Goal: Transaction & Acquisition: Obtain resource

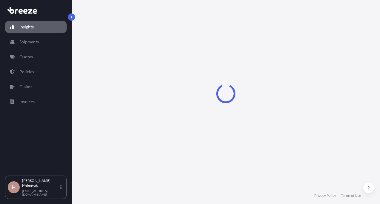
select select "2025"
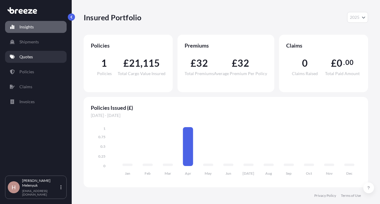
click at [24, 60] on link "Quotes" at bounding box center [36, 57] width 62 height 12
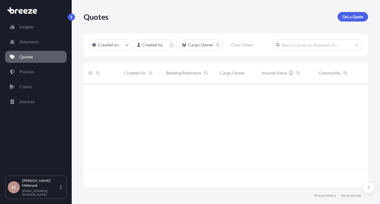
scroll to position [102, 280]
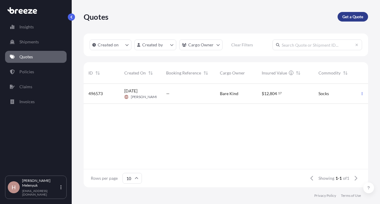
click at [350, 21] on link "Get a Quote" at bounding box center [353, 17] width 30 height 10
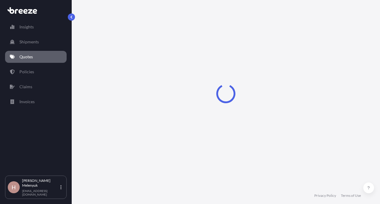
select select "Sea"
select select "1"
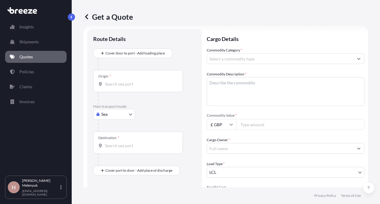
scroll to position [10, 0]
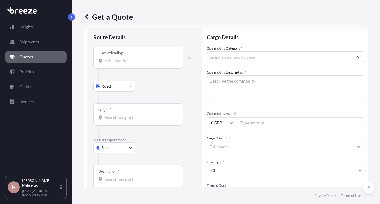
click at [119, 60] on input "Place of loading" at bounding box center [140, 61] width 71 height 6
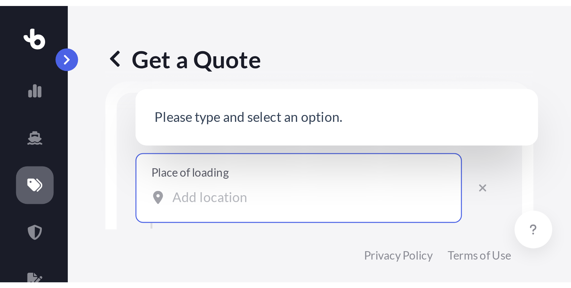
scroll to position [0, 0]
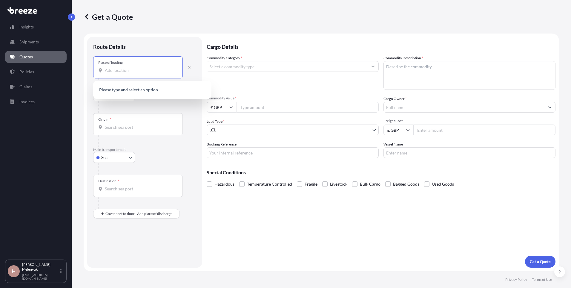
click at [144, 69] on input "Place of loading" at bounding box center [140, 70] width 71 height 6
paste input "RI 02818"
click at [149, 86] on div "[GEOGRAPHIC_DATA] , [GEOGRAPHIC_DATA]" at bounding box center [153, 91] width 114 height 17
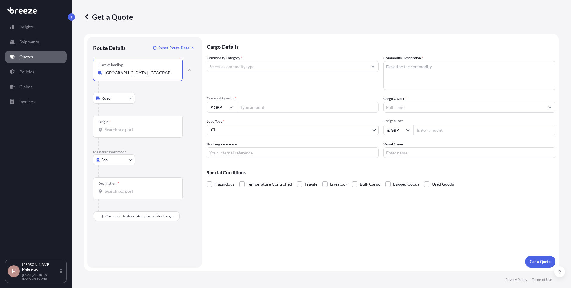
type input "[GEOGRAPHIC_DATA], [GEOGRAPHIC_DATA]"
click at [121, 129] on input "Origin *" at bounding box center [140, 129] width 71 height 6
type input "USNYC - [US_STATE], [GEOGRAPHIC_DATA]"
click at [119, 190] on input "Destination *" at bounding box center [140, 191] width 71 height 6
click at [109, 193] on input "Destination * Please select a destination" at bounding box center [140, 191] width 71 height 6
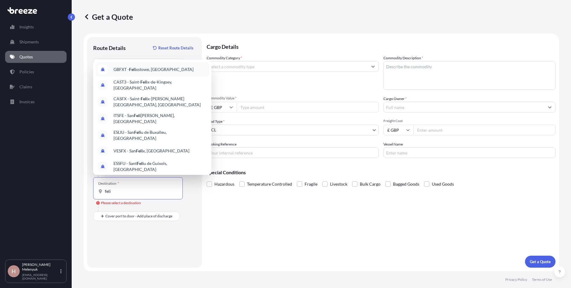
click at [137, 74] on div "GBFXT - Feli xstowe, [GEOGRAPHIC_DATA]" at bounding box center [153, 69] width 114 height 14
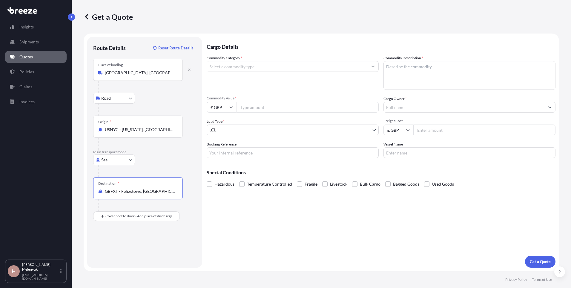
type input "GBFXT - Felixstowe, [GEOGRAPHIC_DATA]"
click at [114, 204] on div "GBFXT - Felixstowe, [GEOGRAPHIC_DATA]" at bounding box center [152, 210] width 118 height 19
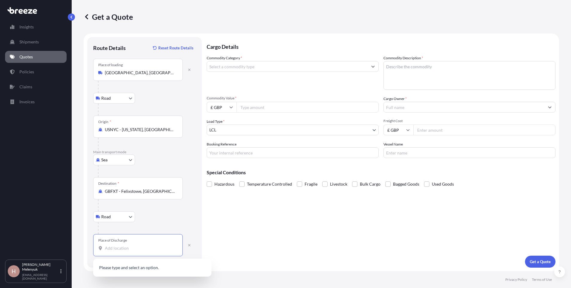
click at [117, 204] on input "Place of Discharge" at bounding box center [140, 248] width 71 height 6
paste input "PE2 6BJ"
click at [151, 204] on span "[STREET_ADDRESS]" at bounding box center [132, 268] width 37 height 6
type input "[STREET_ADDRESS]"
click at [380, 110] on input "Cargo Owner *" at bounding box center [464, 107] width 161 height 11
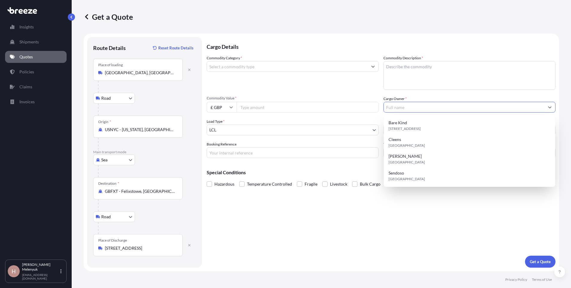
paste input "Birdworks LLC"
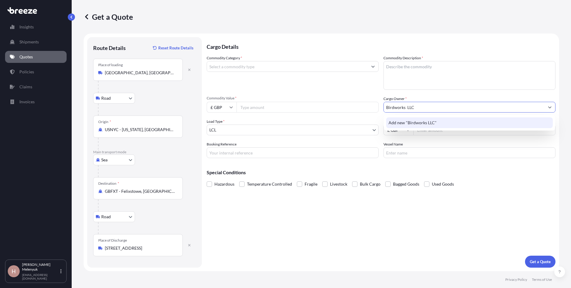
click at [380, 119] on div "Add new "Birdworks LLC"" at bounding box center [469, 122] width 167 height 11
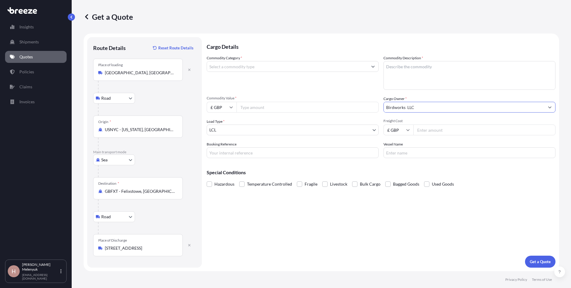
type input "Birdworks LLC"
click at [380, 72] on textarea "Commodity Description *" at bounding box center [470, 75] width 172 height 29
paste textarea "Wall Calendar"
type textarea "Wall Calendar"
click at [255, 67] on input "Commodity Category *" at bounding box center [287, 66] width 161 height 11
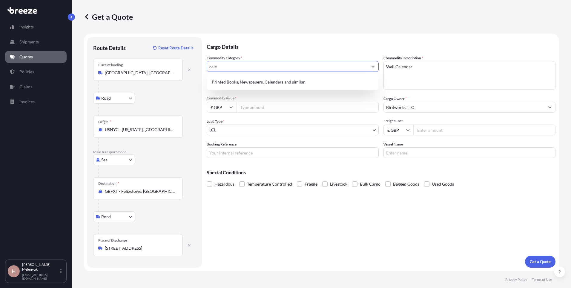
click at [256, 76] on div "Printed Books, Newspapers, Calendars and similar" at bounding box center [293, 82] width 172 height 16
type input "Printed Books, Newspapers, Calendars and similar"
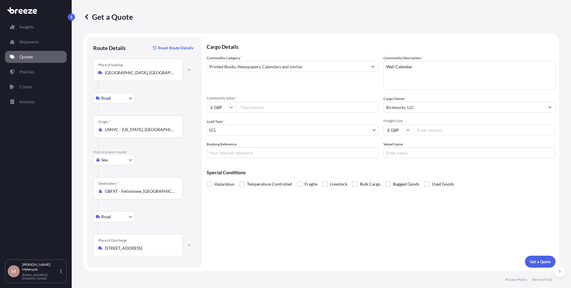
click at [380, 130] on input "Freight Cost" at bounding box center [485, 129] width 142 height 11
type input "13"
type input "1300"
click at [271, 154] on input "Booking Reference" at bounding box center [293, 152] width 172 height 11
paste input "25122055"
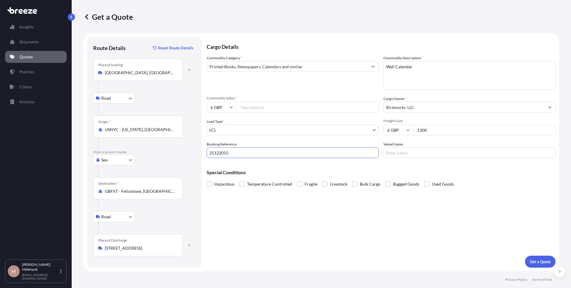
type input "25122055"
click at [380, 151] on input "Vessel Name" at bounding box center [470, 152] width 172 height 11
click at [380, 154] on input "Vessel Name" at bounding box center [470, 152] width 172 height 11
paste input "OOCL [GEOGRAPHIC_DATA] / 113E"
type input "OOCL [GEOGRAPHIC_DATA] / 113E"
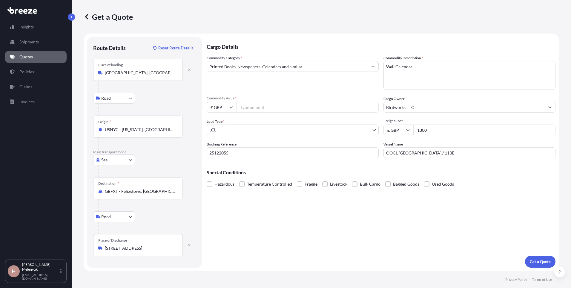
click at [246, 108] on input "Commodity Value *" at bounding box center [308, 107] width 142 height 11
paste input "4360.00"
type input "4360.00"
click at [380, 204] on p "Get a Quote" at bounding box center [540, 261] width 21 height 6
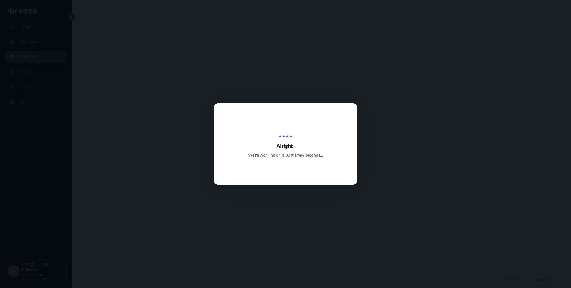
select select "Road"
select select "Sea"
select select "Road"
select select "1"
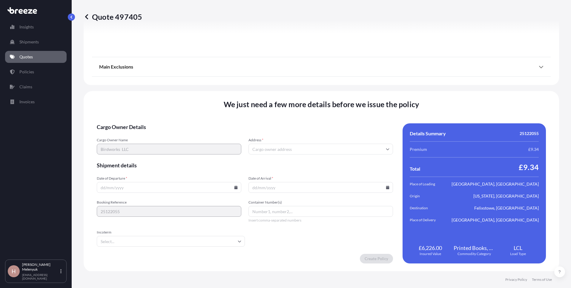
scroll to position [779, 0]
click at [293, 144] on input "Address *" at bounding box center [321, 148] width 145 height 11
click at [268, 148] on input "Address *" at bounding box center [321, 148] width 145 height 11
paste input "[GEOGRAPHIC_DATA], [GEOGRAPHIC_DATA], [GEOGRAPHIC_DATA]"
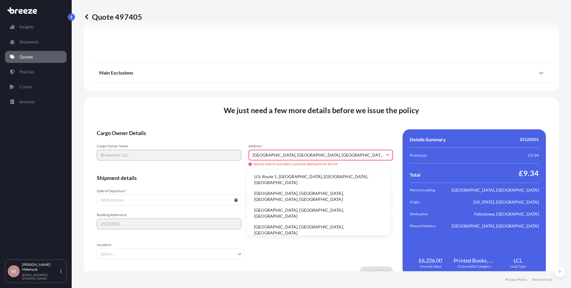
click at [278, 204] on li "[GEOGRAPHIC_DATA], [GEOGRAPHIC_DATA], [GEOGRAPHIC_DATA]" at bounding box center [319, 213] width 138 height 16
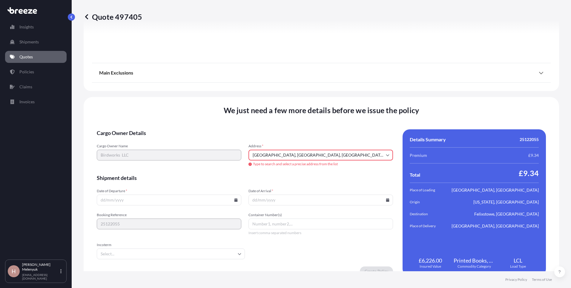
type input "[PERSON_NAME][GEOGRAPHIC_DATA], [GEOGRAPHIC_DATA]"
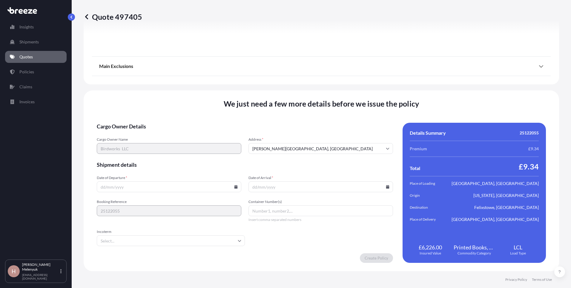
click at [233, 186] on input "Date of Departure *" at bounding box center [169, 186] width 145 height 11
click at [235, 187] on icon at bounding box center [236, 187] width 3 height 4
click at [194, 156] on button "30" at bounding box center [197, 156] width 10 height 10
type input "[DATE]"
click at [380, 187] on icon at bounding box center [387, 187] width 3 height 4
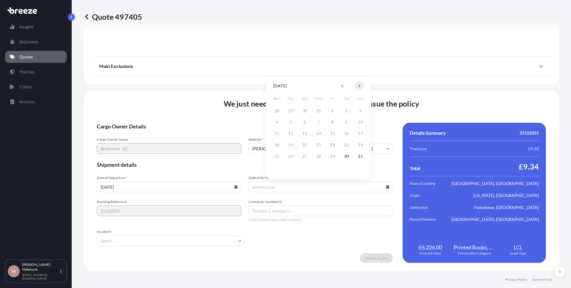
click at [358, 88] on button at bounding box center [360, 86] width 10 height 10
click at [277, 133] on button "15" at bounding box center [277, 134] width 10 height 10
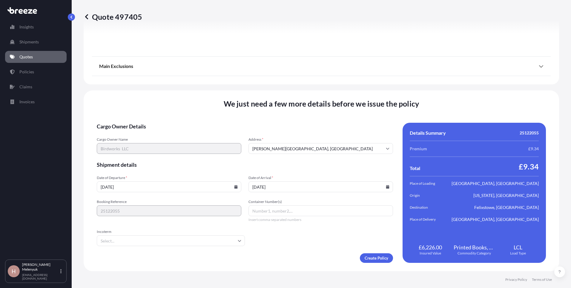
type input "[DATE]"
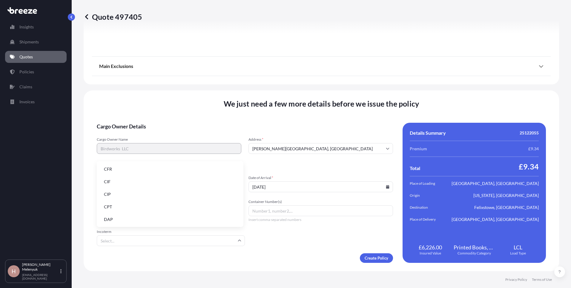
click at [195, 204] on input "Incoterm" at bounding box center [171, 240] width 148 height 11
click at [163, 204] on li "DAP" at bounding box center [170, 218] width 142 height 11
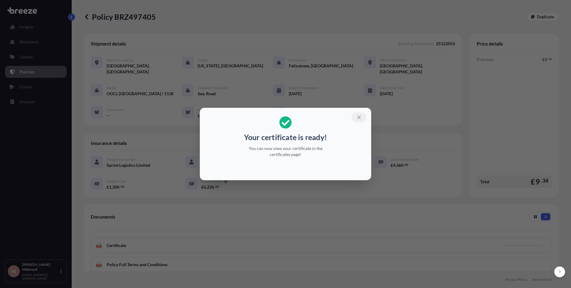
click at [359, 116] on icon "button" at bounding box center [359, 116] width 5 height 5
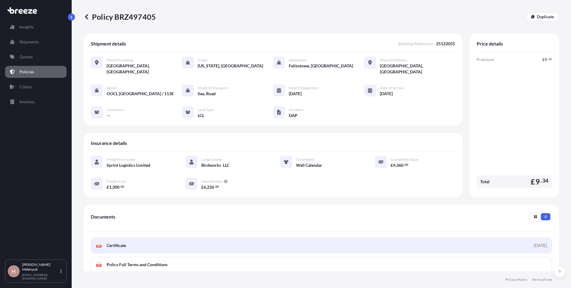
click at [380, 204] on link "PDF Certificate [DATE]" at bounding box center [321, 245] width 461 height 16
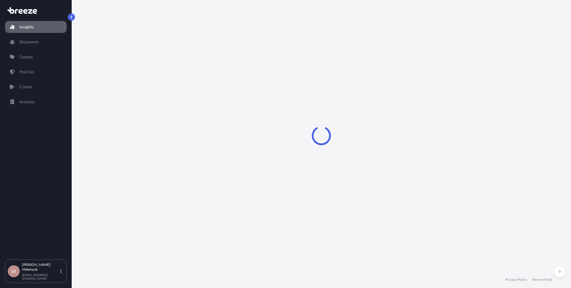
select select "2025"
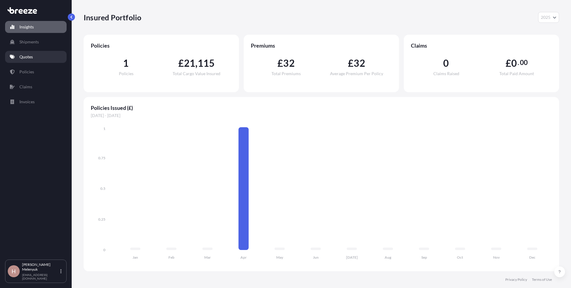
click at [31, 57] on p "Quotes" at bounding box center [25, 57] width 13 height 6
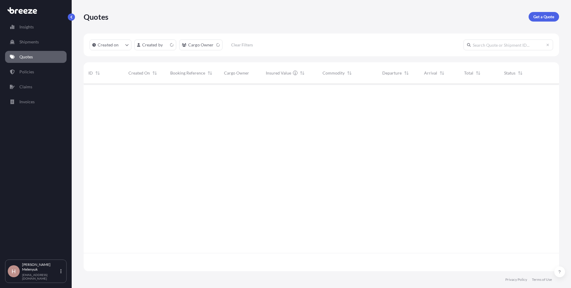
scroll to position [186, 471]
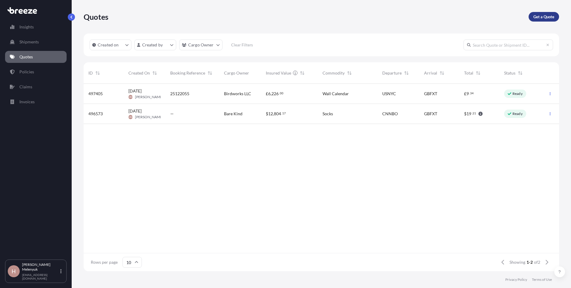
click at [539, 19] on p "Get a Quote" at bounding box center [544, 17] width 21 height 6
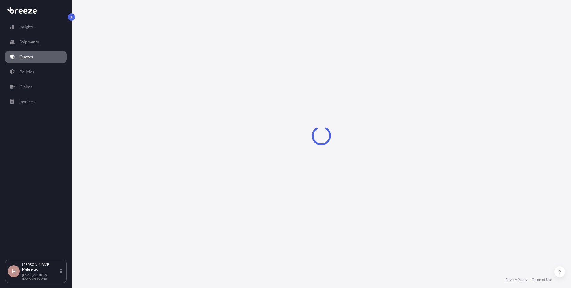
select select "Road"
select select "Sea"
select select "1"
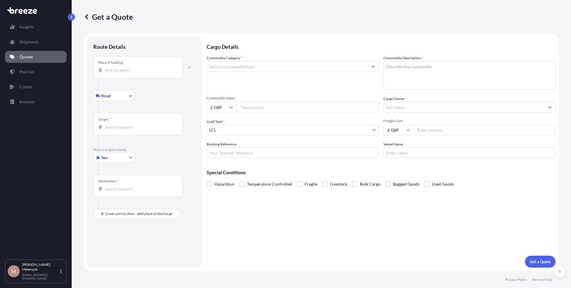
click at [129, 64] on div "Place of loading" at bounding box center [138, 67] width 90 height 22
click at [129, 67] on input "Place of loading" at bounding box center [140, 70] width 71 height 6
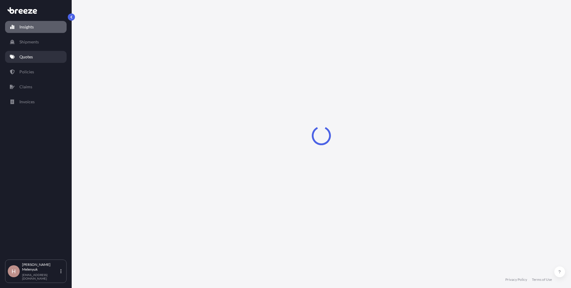
select select "2025"
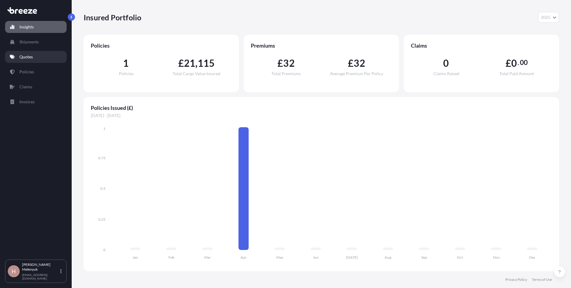
click at [30, 57] on p "Quotes" at bounding box center [25, 57] width 13 height 6
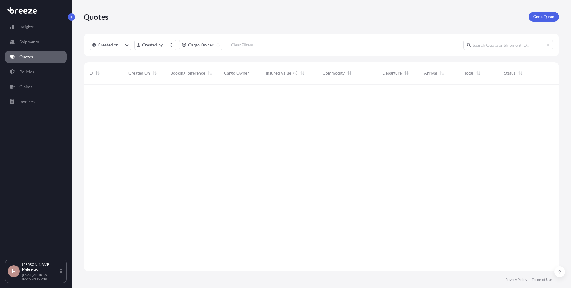
scroll to position [186, 471]
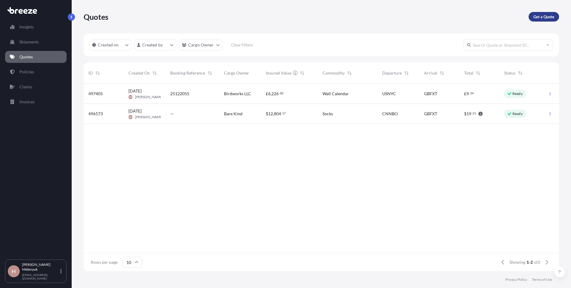
click at [543, 14] on p "Get a Quote" at bounding box center [544, 17] width 21 height 6
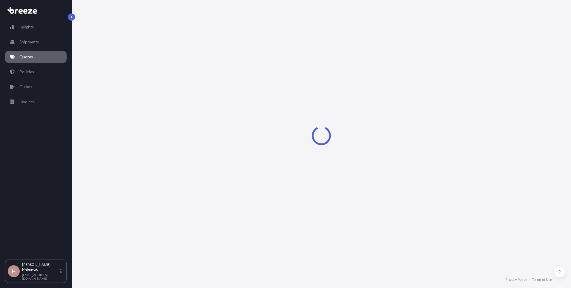
select select "Road"
select select "Sea"
select select "1"
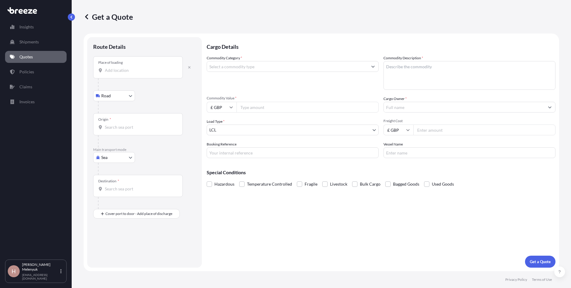
click at [129, 70] on input "Place of loading" at bounding box center [140, 70] width 71 height 6
paste input "RI 02818"
click at [139, 95] on div "[GEOGRAPHIC_DATA] , [GEOGRAPHIC_DATA]" at bounding box center [153, 91] width 114 height 17
type input "[GEOGRAPHIC_DATA], [GEOGRAPHIC_DATA]"
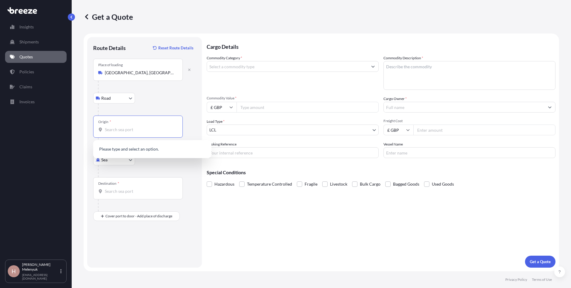
click at [117, 127] on input "Origin *" at bounding box center [140, 129] width 71 height 6
click at [120, 125] on div "Origin *" at bounding box center [138, 126] width 90 height 22
click at [120, 126] on input "Origin * Please select an origin" at bounding box center [140, 129] width 71 height 6
paste input "NEWARK"
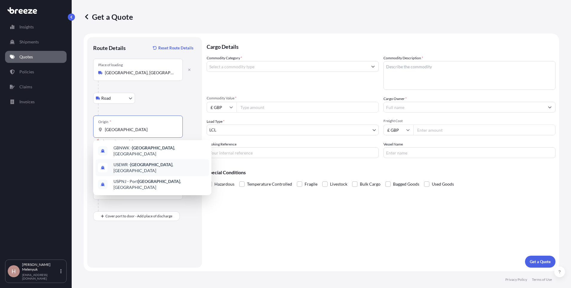
click at [149, 166] on span "USEWR - Newark , United States" at bounding box center [160, 167] width 93 height 12
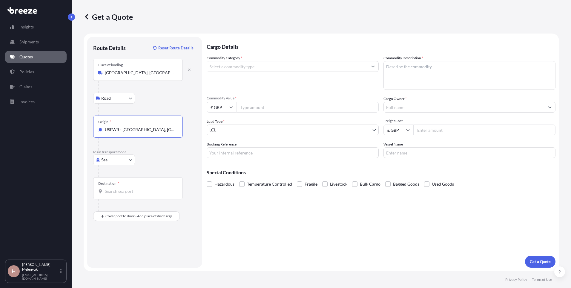
type input "USEWR - Newark, United States"
click at [117, 195] on div "Destination *" at bounding box center [138, 188] width 90 height 22
click at [117, 194] on input "Destination *" at bounding box center [140, 191] width 71 height 6
type input "roter"
click at [525, 255] on button "Get a Quote" at bounding box center [540, 261] width 30 height 12
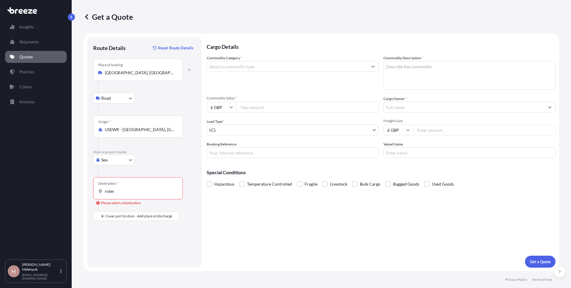
click at [117, 195] on div "Destination * roter" at bounding box center [138, 188] width 90 height 22
click at [117, 194] on input "roter" at bounding box center [140, 191] width 71 height 6
click at [117, 195] on div "Destination * roter" at bounding box center [138, 188] width 90 height 22
click at [117, 194] on input "roter" at bounding box center [140, 191] width 71 height 6
drag, startPoint x: 117, startPoint y: 195, endPoint x: 116, endPoint y: 192, distance: 4.1
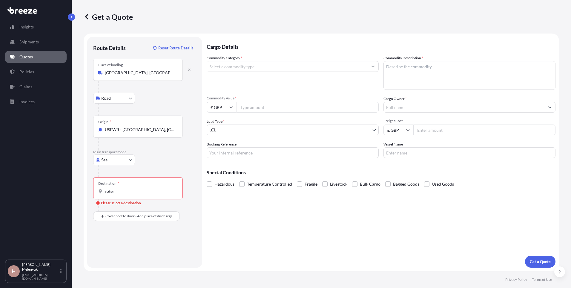
click at [116, 192] on input "roter" at bounding box center [140, 191] width 71 height 6
type input "NLRTM - Rotterdam, Netherlands"
click at [114, 247] on input "Place of Discharge" at bounding box center [140, 248] width 71 height 6
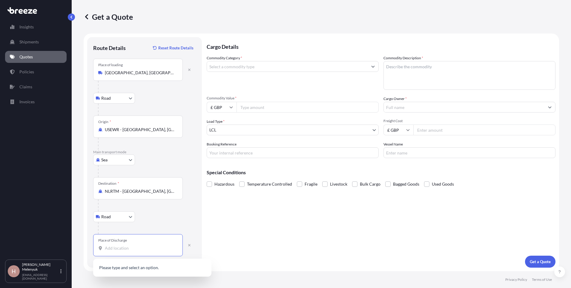
paste input "6468 ES"
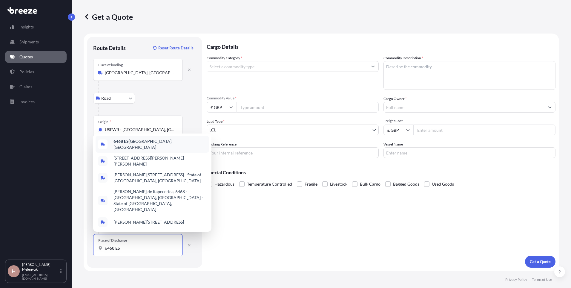
click at [134, 150] on span "6468 ES Kerkrade, Netherlands" at bounding box center [160, 144] width 93 height 12
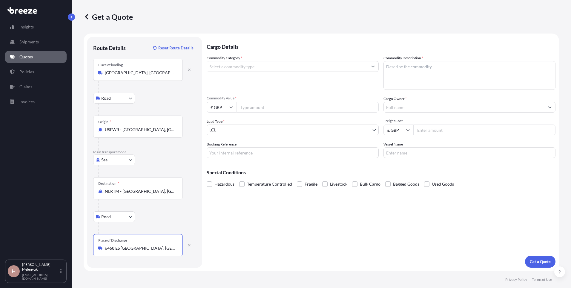
type input "6468 ES Kerkrade, Netherlands"
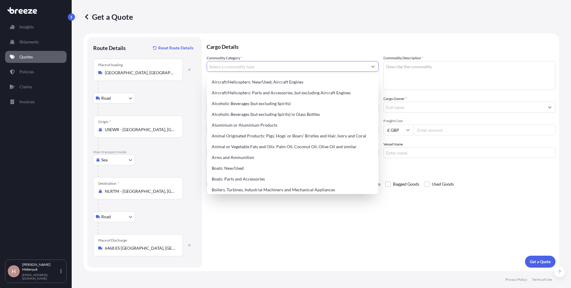
click at [230, 68] on input "Commodity Category *" at bounding box center [287, 66] width 161 height 11
click at [244, 106] on div "Alcoholic Beverages (but excluding Spirits)" at bounding box center [293, 103] width 167 height 11
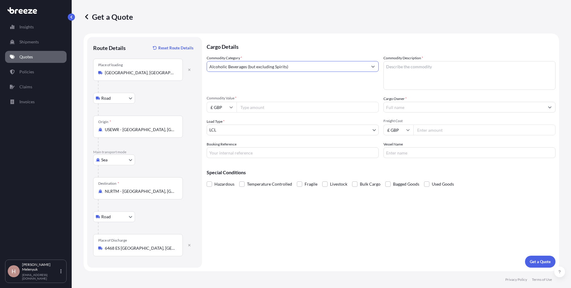
paste input "8,720.00"
click at [244, 106] on input "Commodity Value *" at bounding box center [308, 107] width 142 height 11
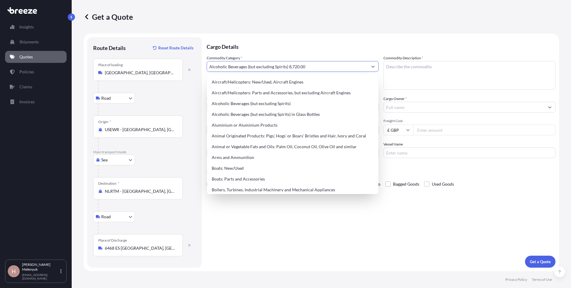
click at [313, 65] on input "Alcoholic Beverages (but excluding Spirits) 8,720.00" at bounding box center [287, 66] width 161 height 11
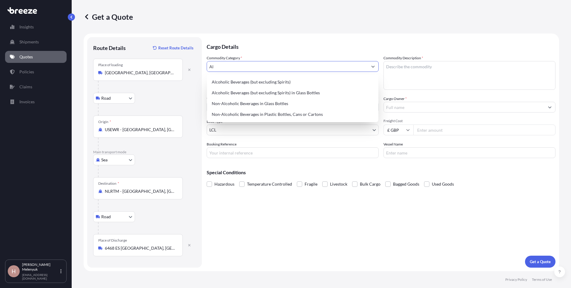
type input "A"
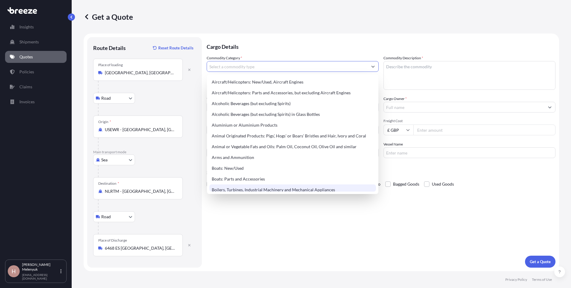
click at [357, 212] on div "Cargo Details Commodity Category * Commodity Description * Commodity Value * £ …" at bounding box center [381, 152] width 349 height 230
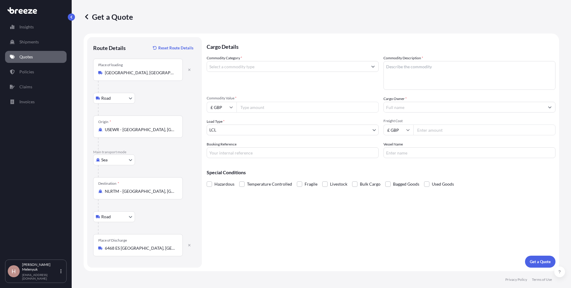
click at [265, 110] on input "Commodity Value *" at bounding box center [308, 107] width 142 height 11
paste input "8720.00"
type input "8720.00"
click at [412, 78] on textarea "Commodity Description *" at bounding box center [470, 75] width 172 height 29
paste textarea "Wall Calendar"
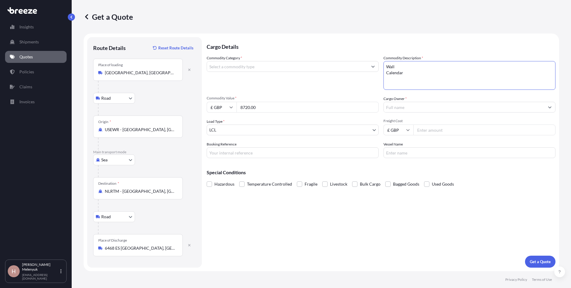
type textarea "Wall Calendar"
click at [301, 63] on input "Commodity Category *" at bounding box center [287, 66] width 161 height 11
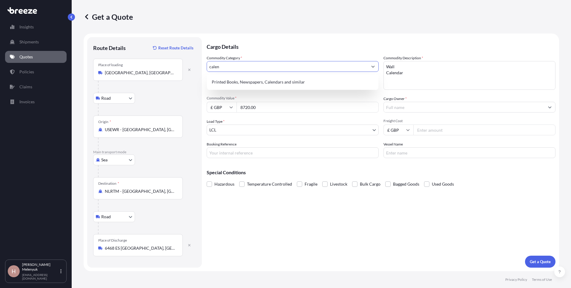
click at [285, 77] on div "Printed Books, Newspapers, Calendars and similar" at bounding box center [293, 82] width 167 height 11
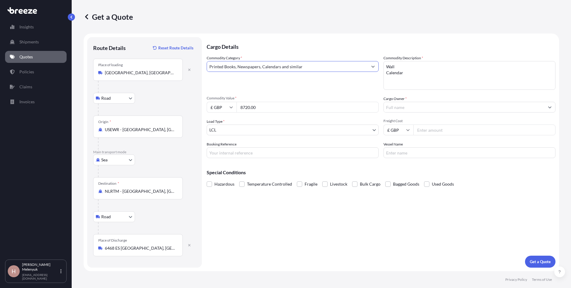
type input "Printed Books, Newspapers, Calendars and similar"
click at [403, 65] on textarea "Wall Calendar" at bounding box center [470, 75] width 172 height 29
type textarea "Wall Calendar"
click at [401, 107] on input "Cargo Owner *" at bounding box center [464, 107] width 161 height 11
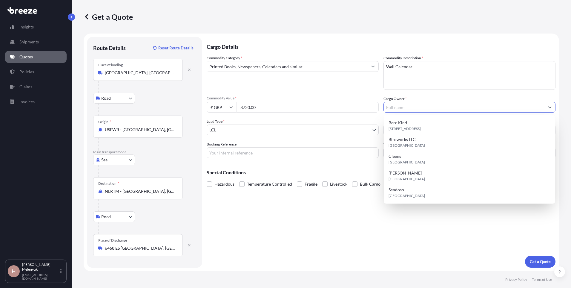
paste input "Birdworks LLC"
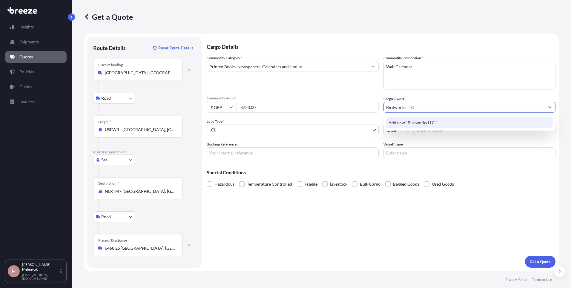
click at [422, 123] on span "Add new "Birdworks LLC "" at bounding box center [413, 123] width 49 height 6
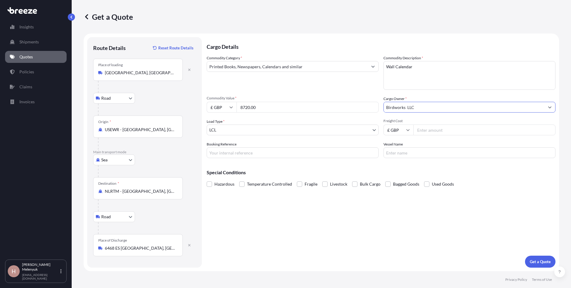
type input "Birdworks LLC"
click at [426, 132] on input "Freight Cost" at bounding box center [485, 129] width 142 height 11
type input "1600"
click at [316, 155] on input "Booking Reference" at bounding box center [293, 152] width 172 height 11
paste input "25122056"
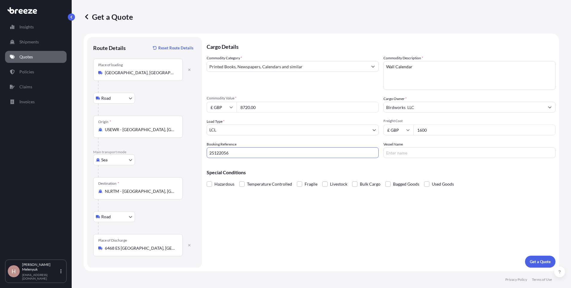
type input "25122056"
click at [404, 151] on input "Vessel Name" at bounding box center [470, 152] width 172 height 11
paste input "MSC VIGO / NO535E"
type input "MSC VIGO / NO535E"
click at [403, 208] on div "Cargo Details Commodity Category * Printed Books, Newspapers, Calendars and sim…" at bounding box center [381, 152] width 349 height 230
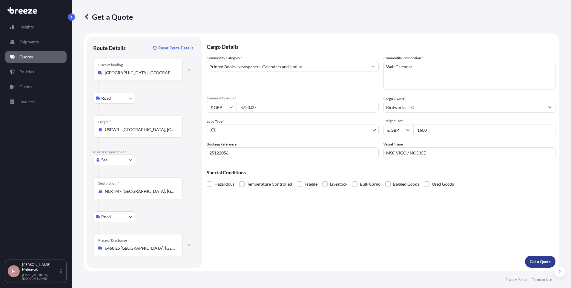
click at [539, 260] on p "Get a Quote" at bounding box center [540, 261] width 21 height 6
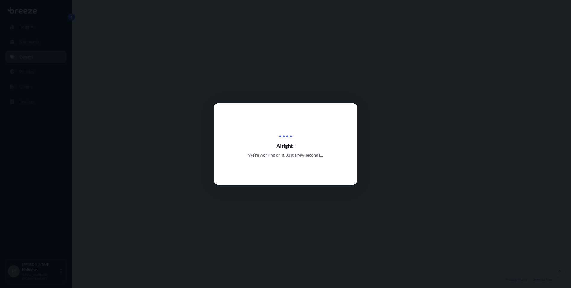
select select "Road"
select select "Sea"
select select "Road"
select select "1"
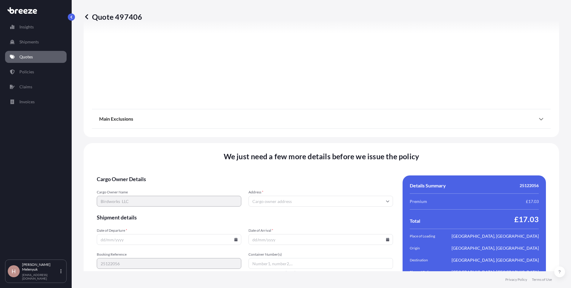
scroll to position [779, 0]
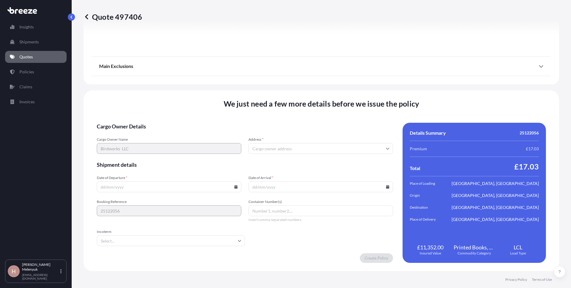
click at [337, 149] on input "Address *" at bounding box center [321, 148] width 145 height 11
click at [263, 149] on input "Address *" at bounding box center [321, 148] width 145 height 11
paste input "[GEOGRAPHIC_DATA], [GEOGRAPHIC_DATA], [GEOGRAPHIC_DATA]"
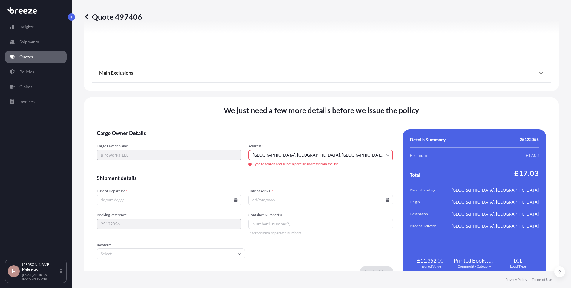
click at [303, 160] on div "Address * Wakefield, RI, USA Type to search and select a precise address from t…" at bounding box center [321, 154] width 145 height 23
click at [286, 153] on input "[GEOGRAPHIC_DATA], [GEOGRAPHIC_DATA], [GEOGRAPHIC_DATA]" at bounding box center [321, 154] width 145 height 11
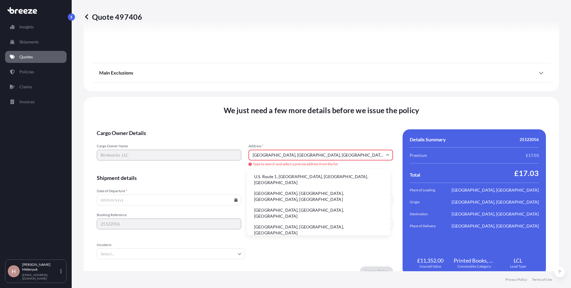
click at [311, 205] on li "[GEOGRAPHIC_DATA], [GEOGRAPHIC_DATA], [GEOGRAPHIC_DATA]" at bounding box center [319, 213] width 138 height 16
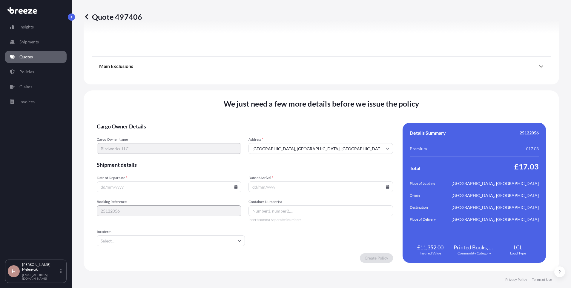
type input "[PERSON_NAME][GEOGRAPHIC_DATA], [GEOGRAPHIC_DATA]"
click at [169, 186] on input "Date of Departure *" at bounding box center [169, 186] width 145 height 11
click at [116, 190] on input "Date of Departure *" at bounding box center [169, 186] width 145 height 11
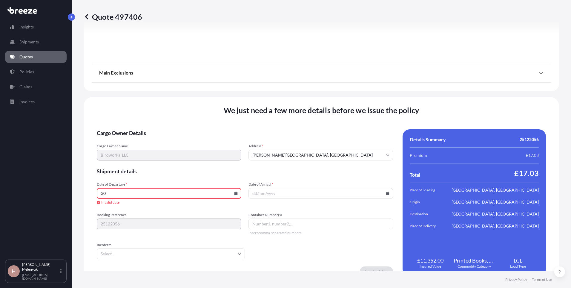
click at [231, 192] on input "30" at bounding box center [169, 193] width 145 height 11
click at [236, 193] on icon at bounding box center [236, 193] width 3 height 4
click at [196, 163] on button "30" at bounding box center [197, 163] width 10 height 10
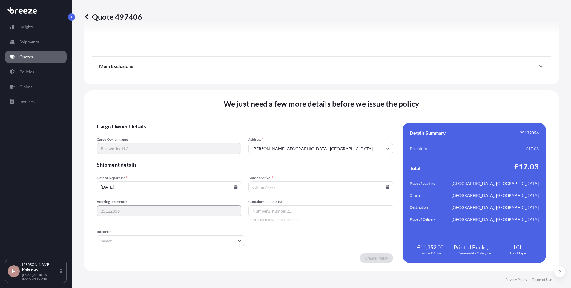
click at [273, 187] on input "Date of Arrival *" at bounding box center [321, 186] width 145 height 11
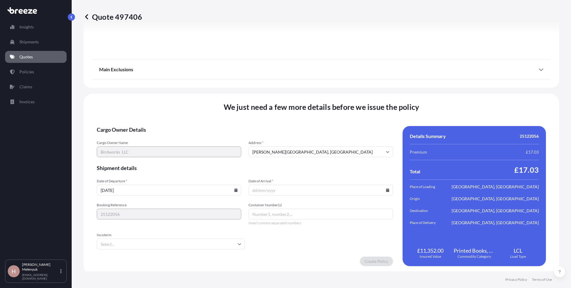
scroll to position [776, 0]
click at [235, 190] on icon at bounding box center [236, 190] width 3 height 4
click at [209, 90] on icon at bounding box center [210, 89] width 2 height 3
click at [141, 113] on button "2" at bounding box center [141, 114] width 10 height 10
type input "02/09/2025"
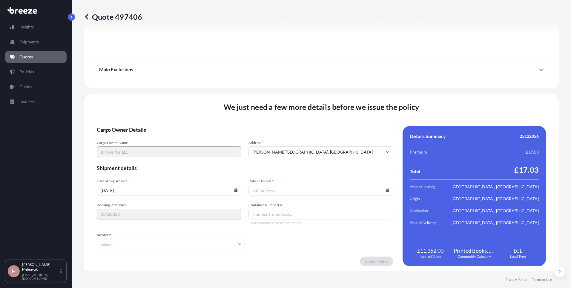
click at [386, 192] on input "Date of Arrival *" at bounding box center [321, 189] width 145 height 11
click at [386, 191] on icon at bounding box center [387, 190] width 3 height 4
click at [361, 92] on button at bounding box center [360, 89] width 10 height 10
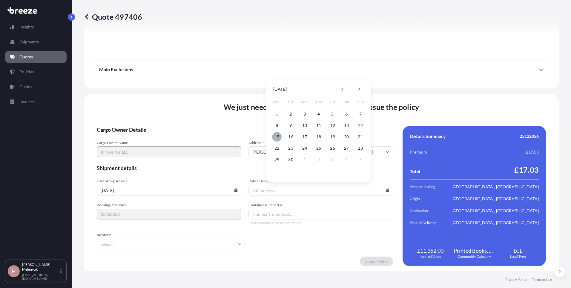
click at [278, 136] on button "15" at bounding box center [277, 137] width 10 height 10
type input "[DATE]"
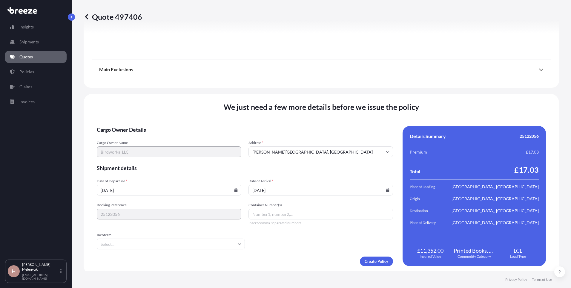
click at [223, 166] on span "Shipment details" at bounding box center [245, 167] width 296 height 7
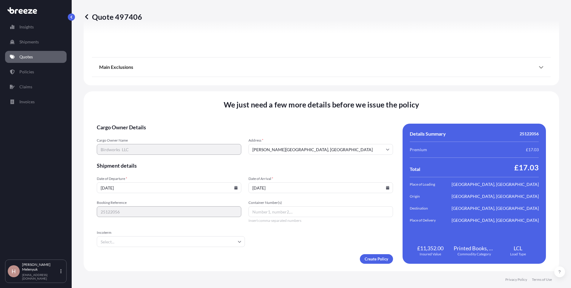
scroll to position [779, 0]
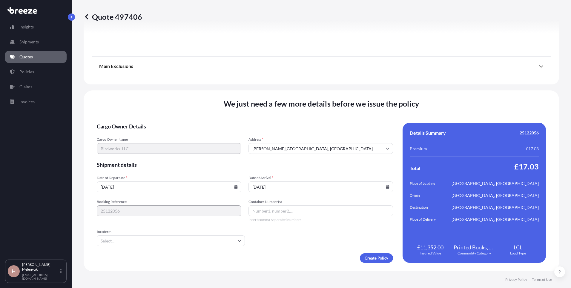
click at [275, 215] on input "Container Number(s)" at bounding box center [321, 210] width 145 height 11
click at [213, 237] on input "Incoterm" at bounding box center [171, 240] width 148 height 11
click at [154, 195] on li "DAP" at bounding box center [170, 190] width 142 height 11
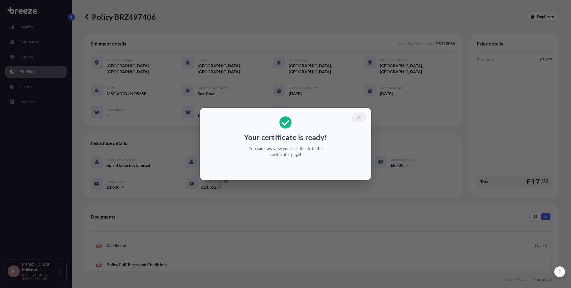
click at [360, 116] on icon "button" at bounding box center [359, 116] width 5 height 5
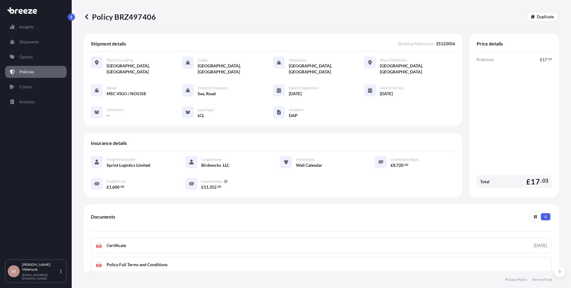
scroll to position [66, 0]
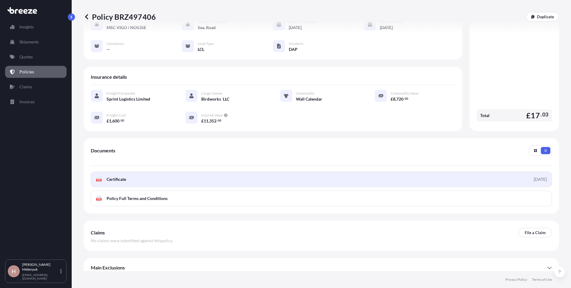
click at [317, 178] on link "PDF Certificate [DATE]" at bounding box center [321, 179] width 461 height 16
